Goal: Task Accomplishment & Management: Use online tool/utility

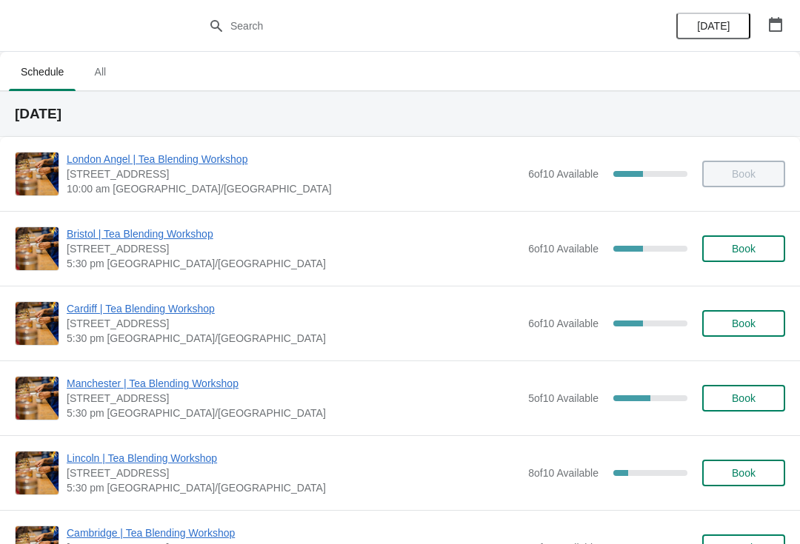
click at [195, 307] on span "Cardiff | Tea Blending Workshop" at bounding box center [294, 308] width 454 height 15
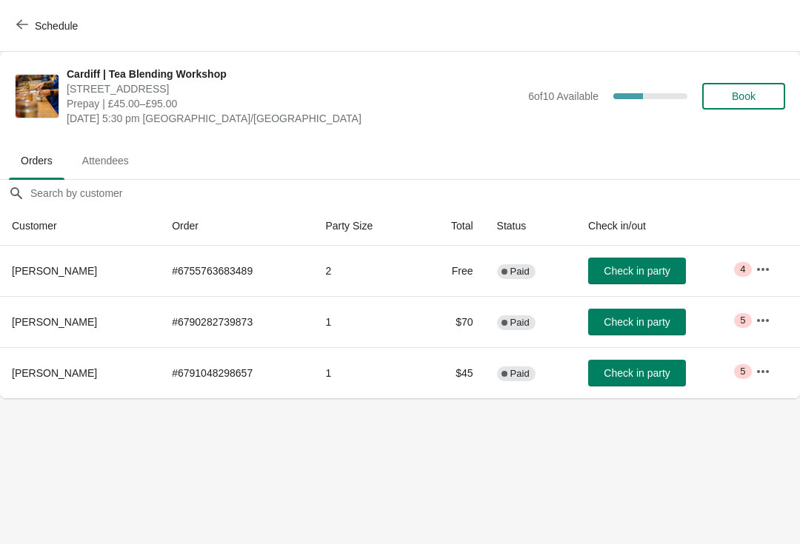
click at [764, 369] on icon "button" at bounding box center [762, 371] width 15 height 15
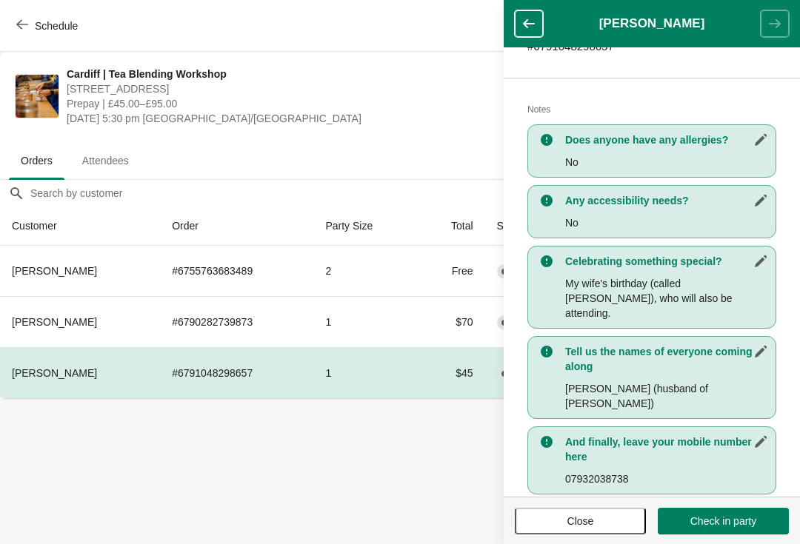
scroll to position [272, 0]
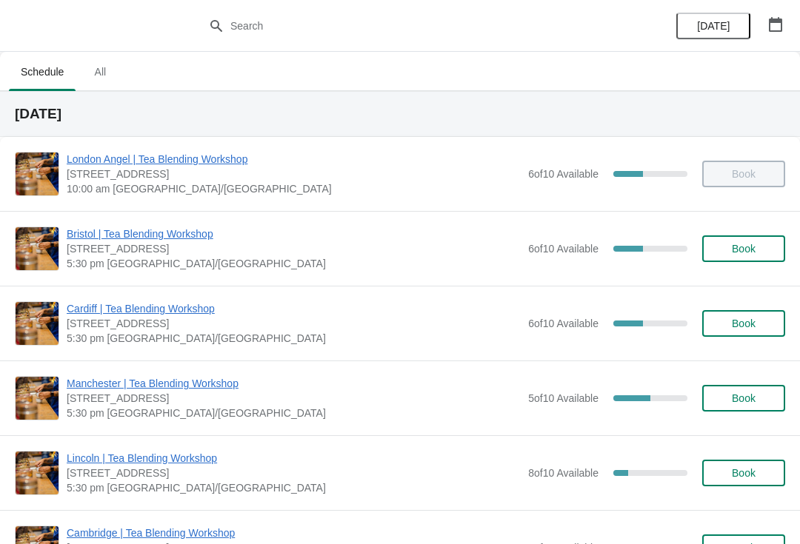
click at [99, 309] on span "Cardiff | Tea Blending Workshop" at bounding box center [294, 308] width 454 height 15
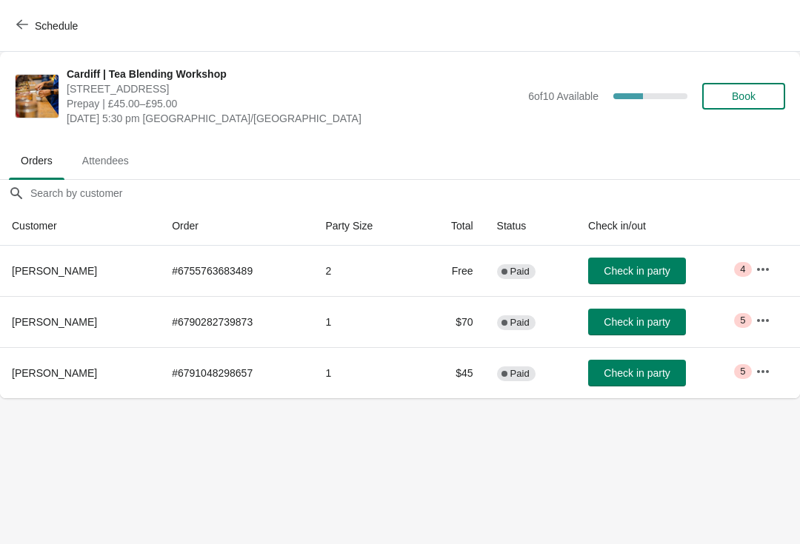
click at [760, 322] on icon "button" at bounding box center [762, 320] width 15 height 15
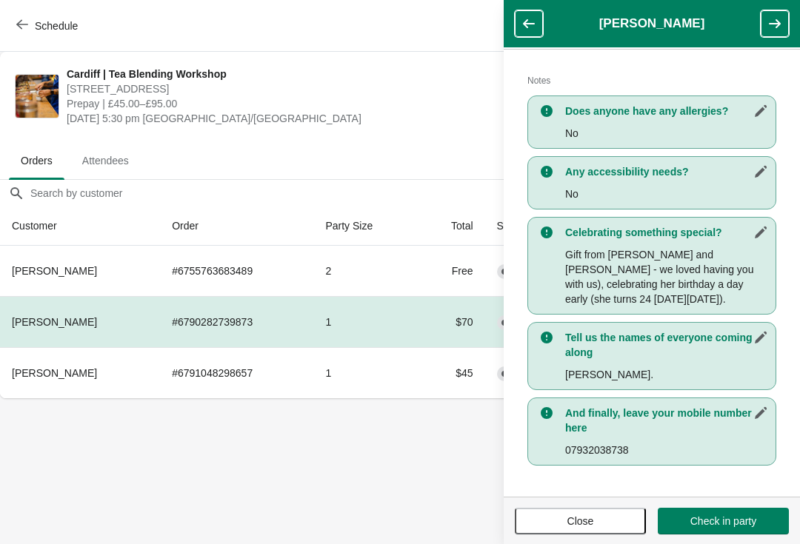
scroll to position [301, 0]
click at [581, 518] on span "Close" at bounding box center [580, 521] width 27 height 12
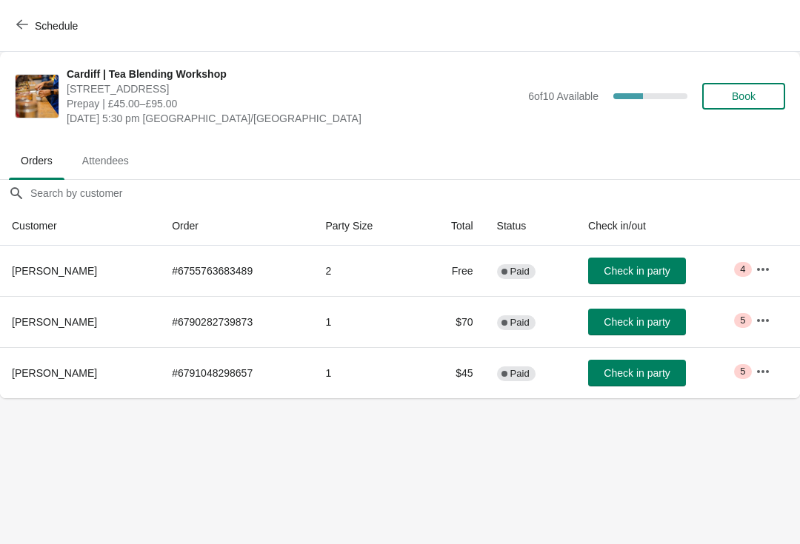
click at [763, 370] on icon "button" at bounding box center [762, 371] width 15 height 15
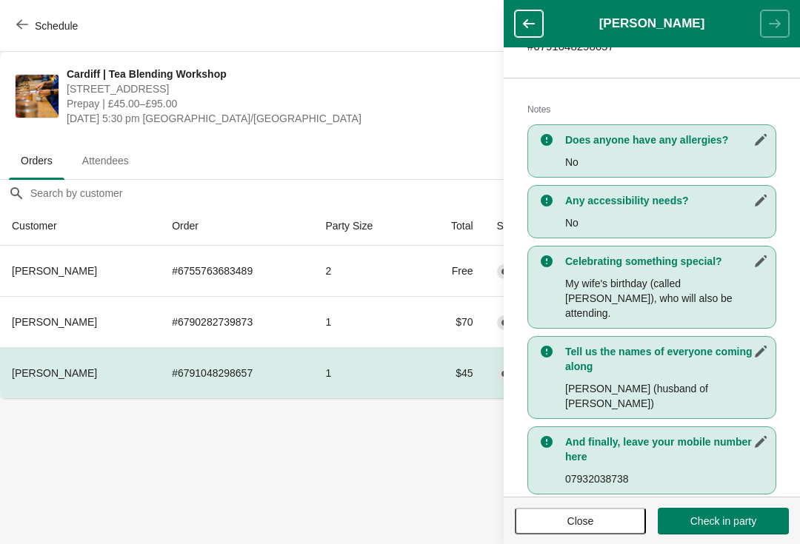
scroll to position [272, 0]
click at [582, 520] on span "Close" at bounding box center [580, 521] width 27 height 12
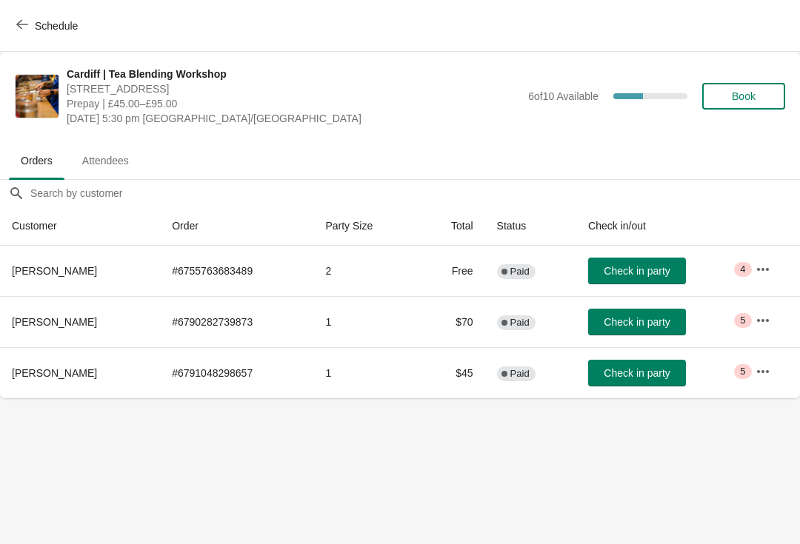
click at [772, 321] on button "button" at bounding box center [762, 320] width 27 height 27
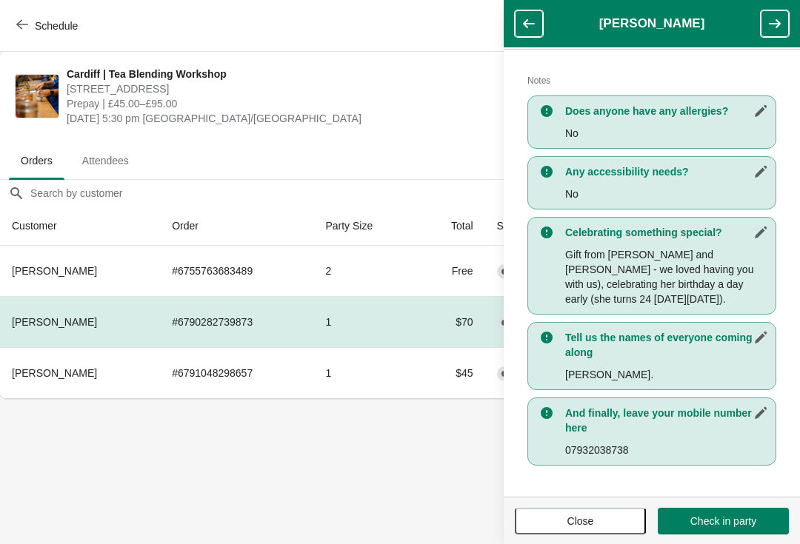
scroll to position [301, 0]
click at [565, 525] on span "Close" at bounding box center [580, 521] width 104 height 12
